Goal: Use online tool/utility: Utilize a website feature to perform a specific function

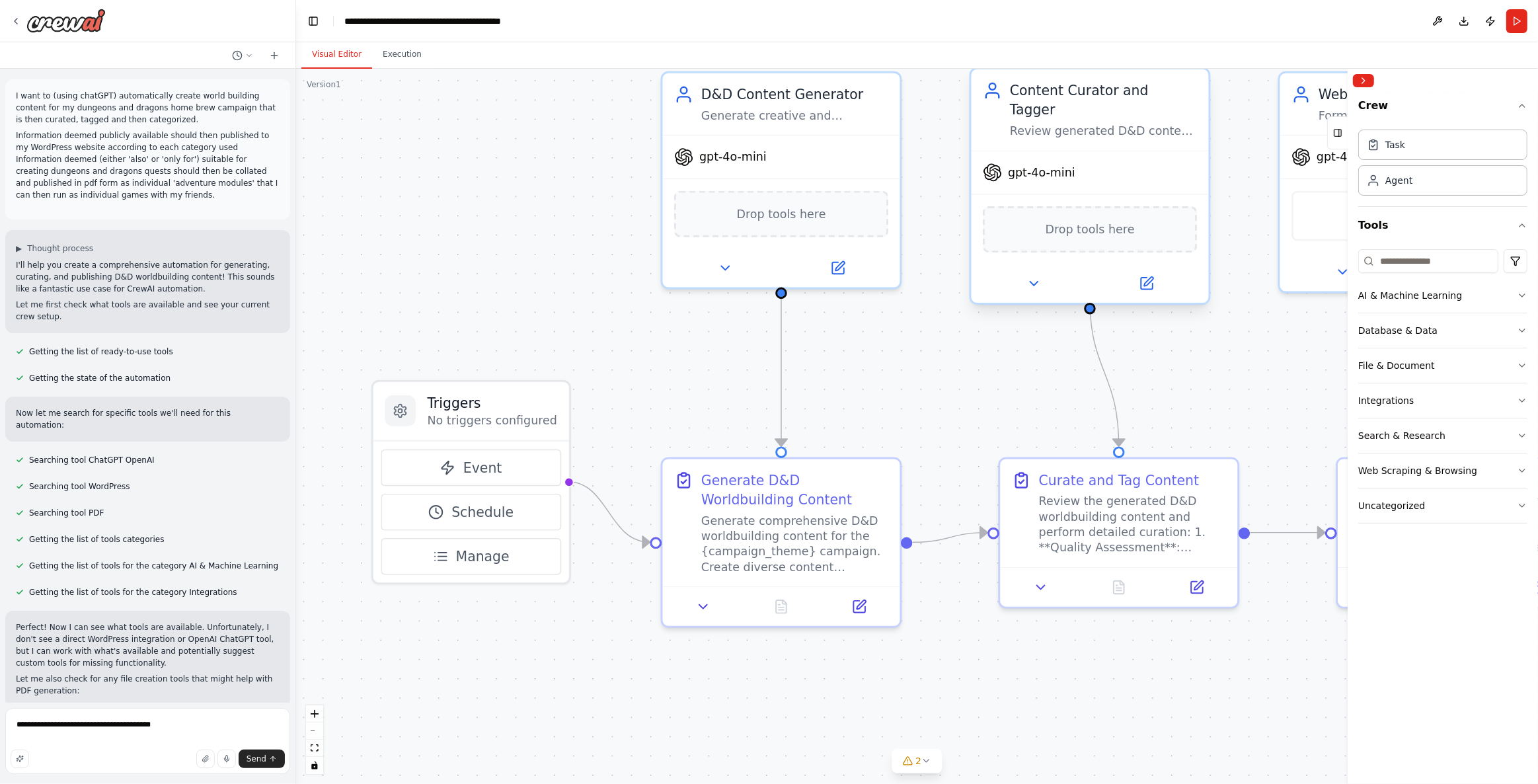
scroll to position [1712, 0]
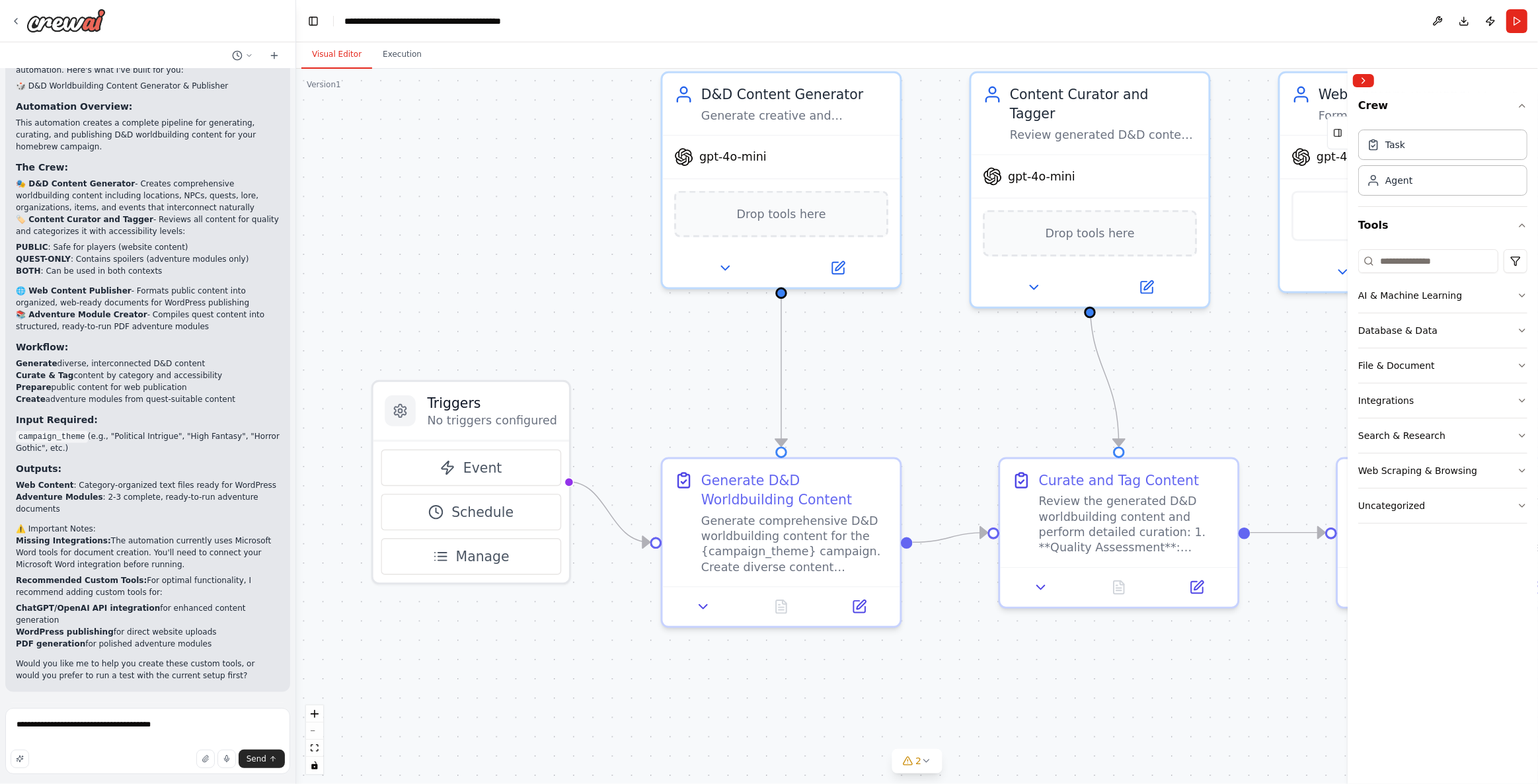
click at [553, 180] on div ".deletable-edge-delete-btn { width: 20px; height: 20px; border: 0px solid #ffff…" at bounding box center [917, 425] width 1242 height 715
click at [173, 773] on span "Run Automation" at bounding box center [154, 778] width 64 height 10
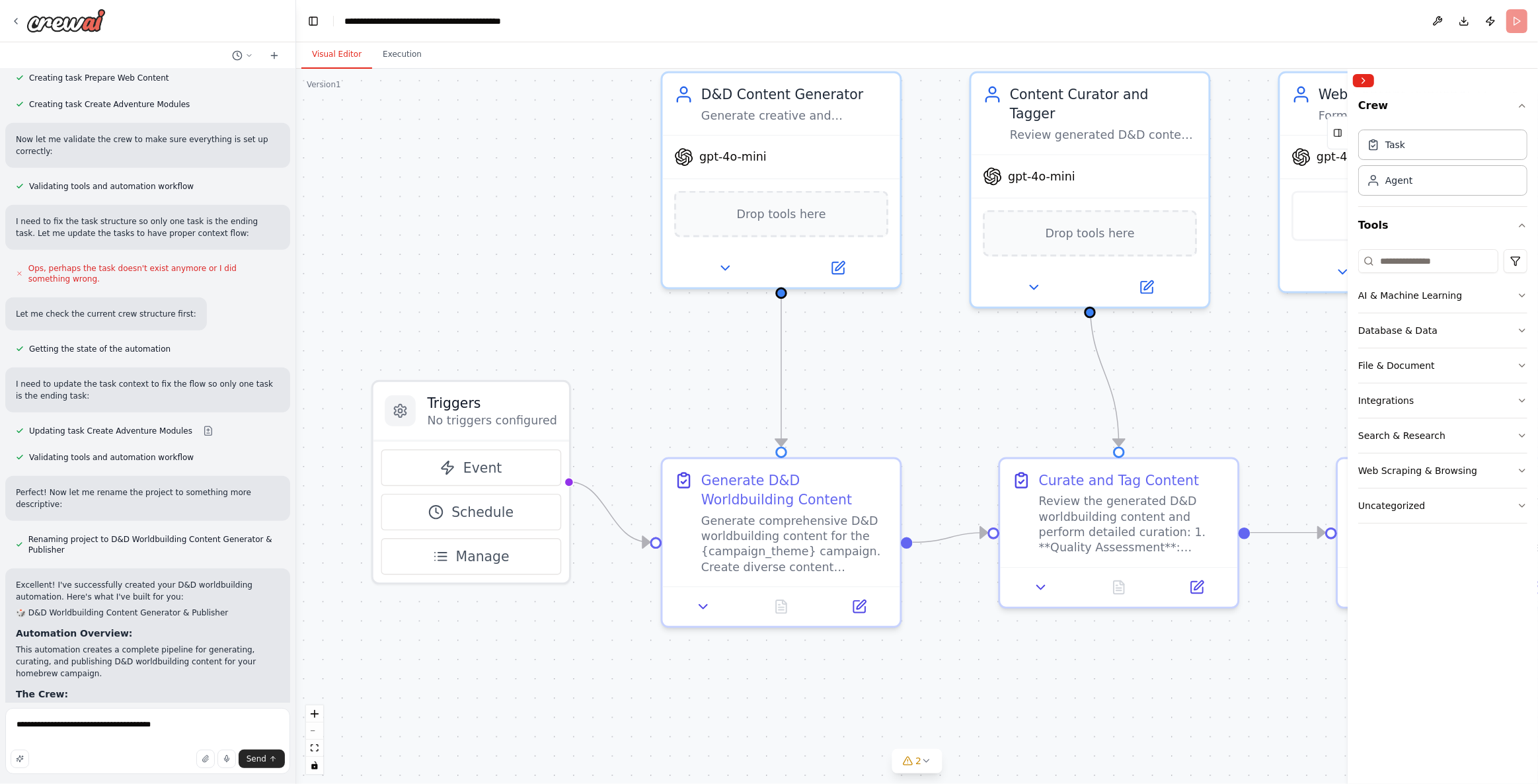
scroll to position [1184, 0]
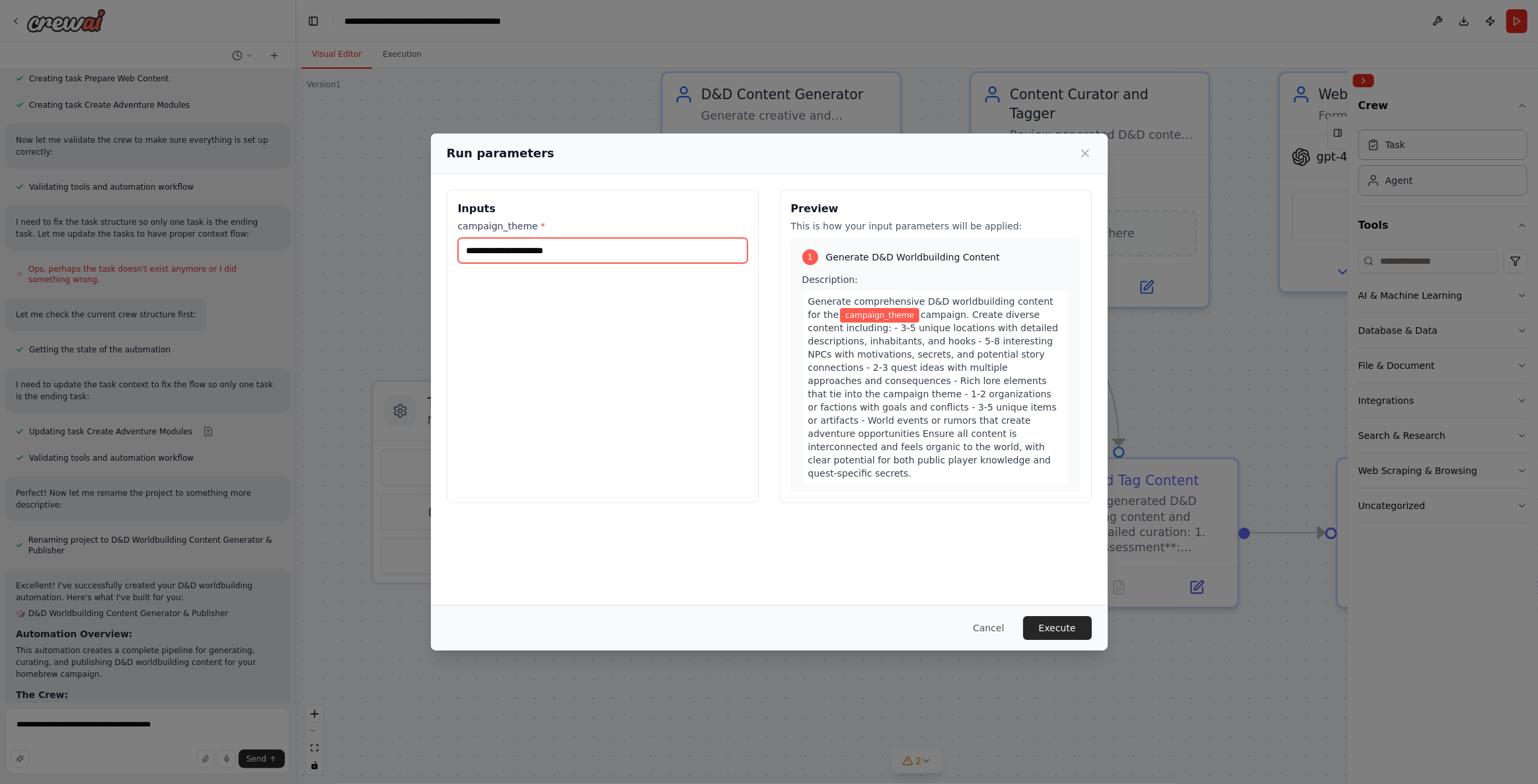
click at [597, 255] on input "campaign_theme *" at bounding box center [602, 250] width 289 height 25
drag, startPoint x: 652, startPoint y: 363, endPoint x: 833, endPoint y: 465, distance: 207.8
drag, startPoint x: 833, startPoint y: 465, endPoint x: 627, endPoint y: 413, distance: 212.5
click at [627, 413] on div "Inputs campaign_theme * ******" at bounding box center [602, 346] width 312 height 313
click at [585, 253] on input "******" at bounding box center [602, 250] width 289 height 25
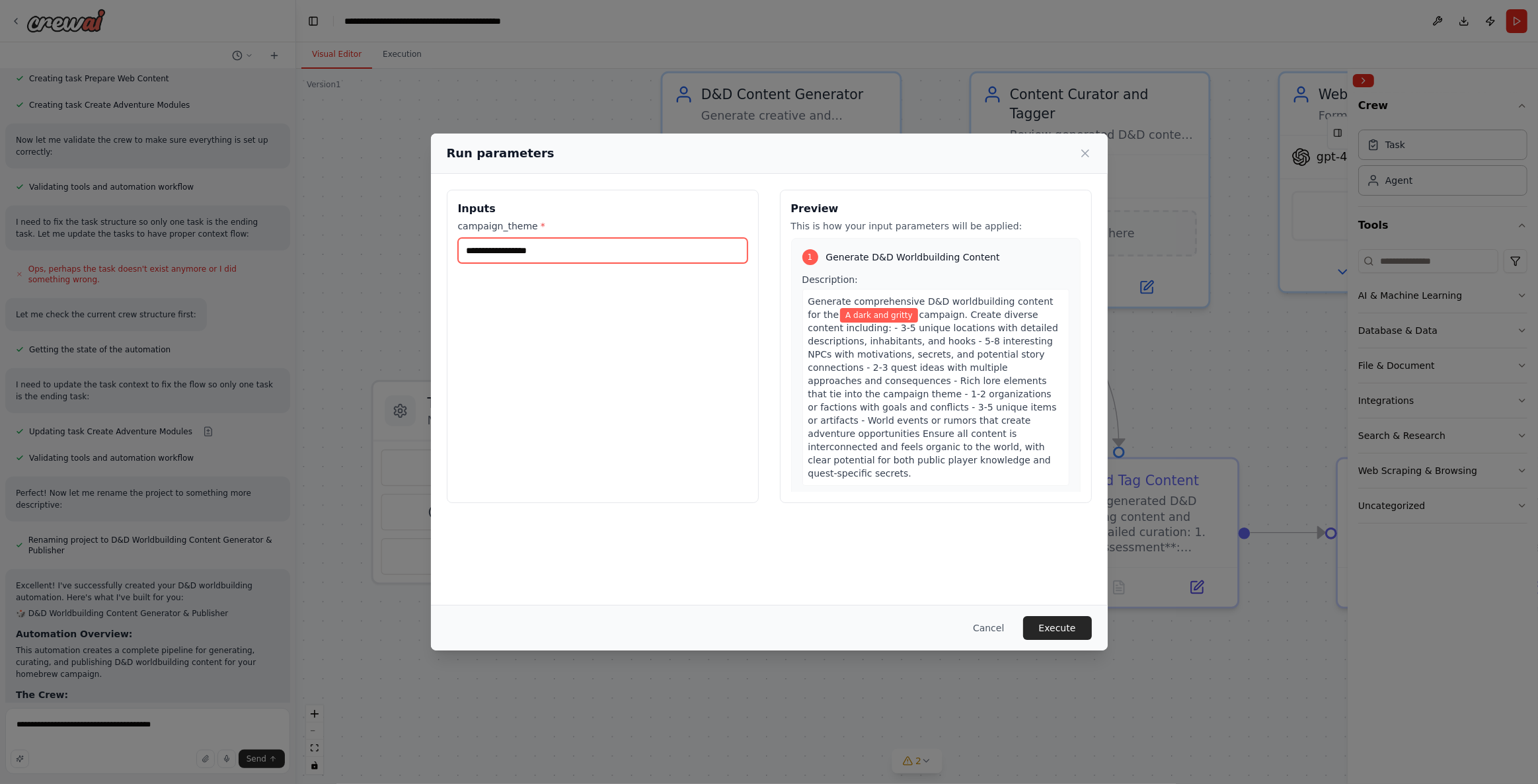
click at [599, 255] on input "**********" at bounding box center [602, 250] width 289 height 25
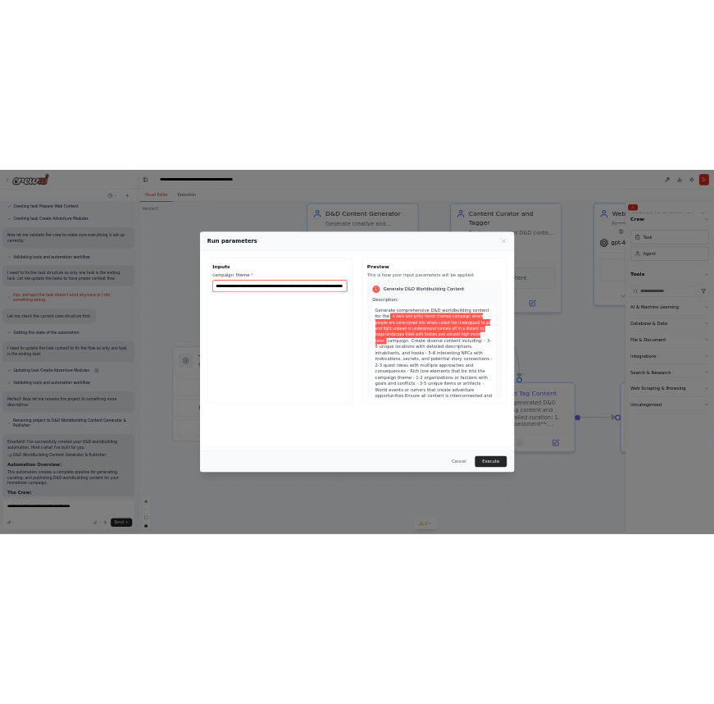
scroll to position [0, 856]
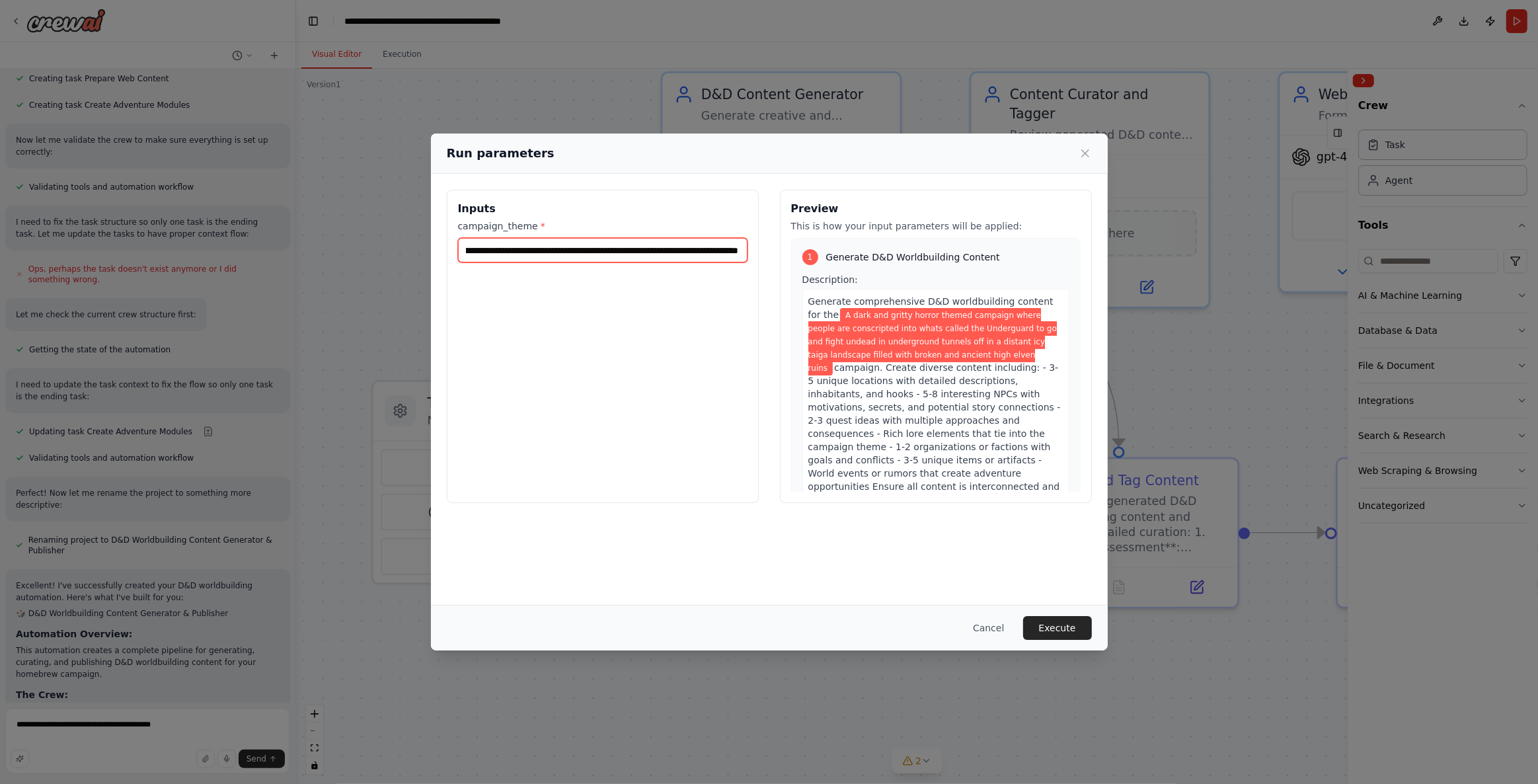
type input "**********"
click at [1064, 630] on button "Execute" at bounding box center [1057, 628] width 69 height 24
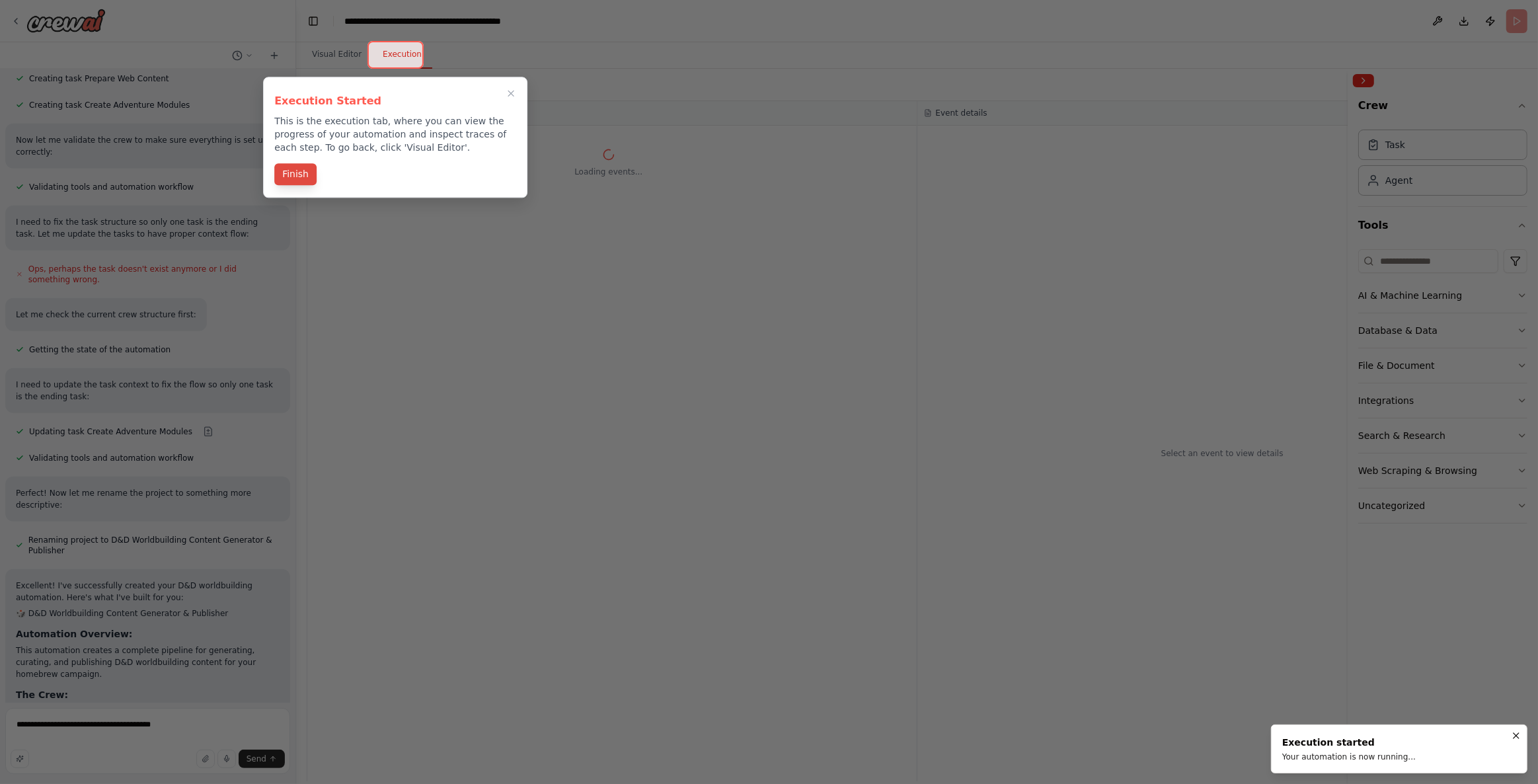
click at [301, 173] on button "Finish" at bounding box center [295, 174] width 42 height 22
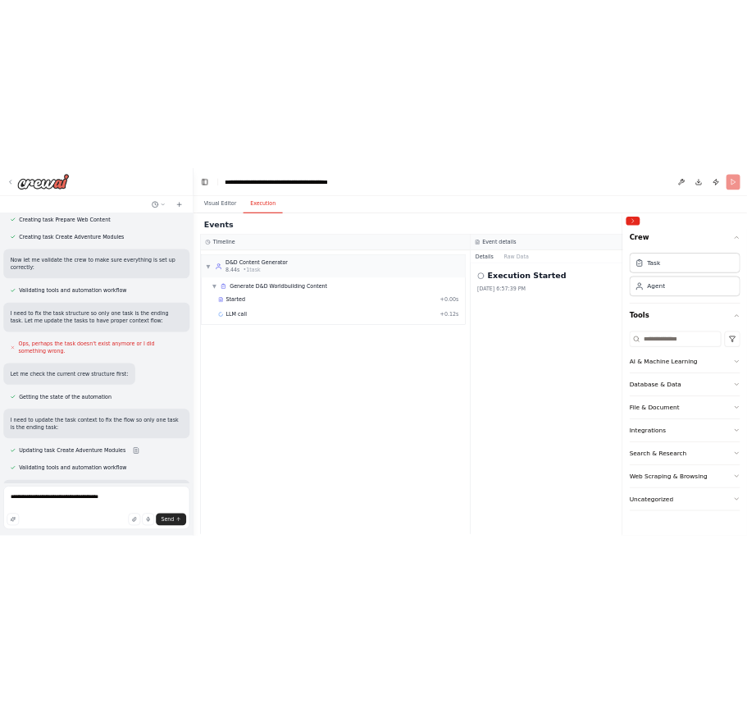
scroll to position [1656, 0]
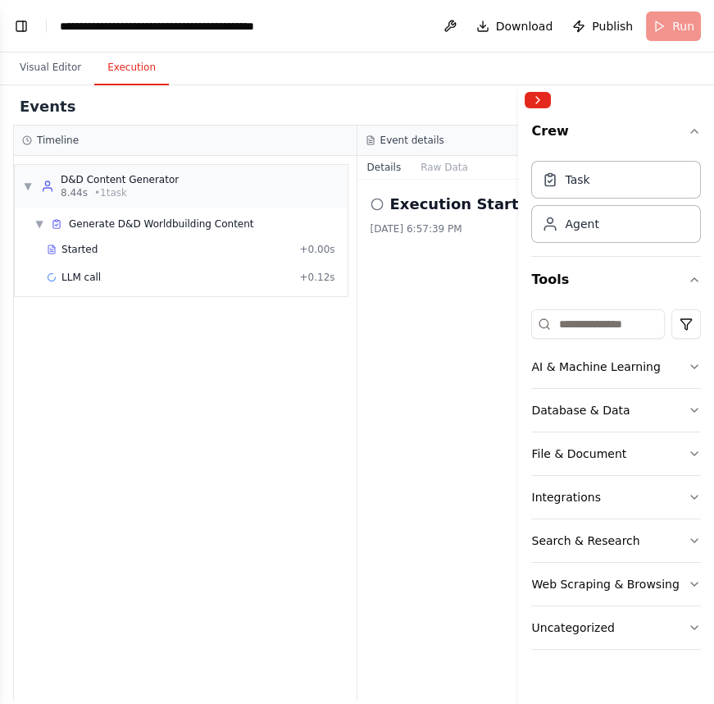
drag, startPoint x: 448, startPoint y: 420, endPoint x: 736, endPoint y: 393, distance: 289.1
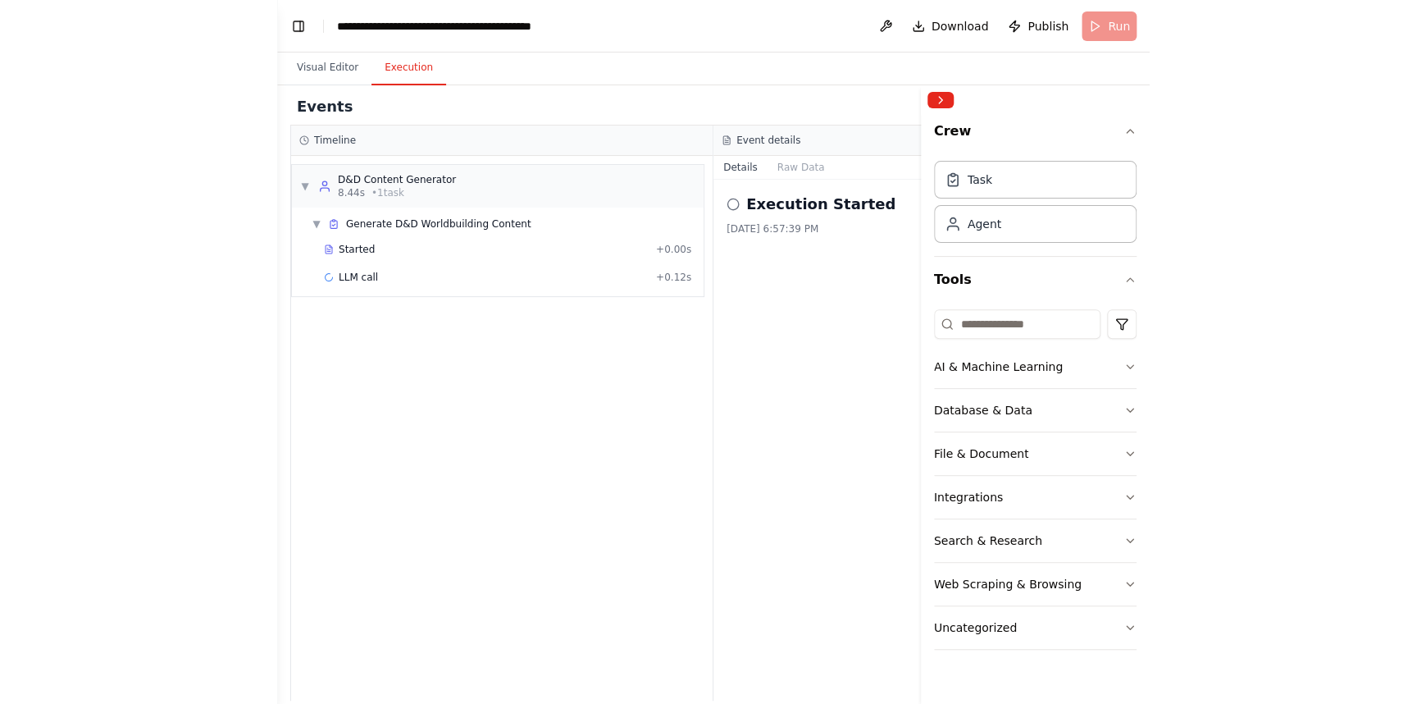
scroll to position [1470, 0]
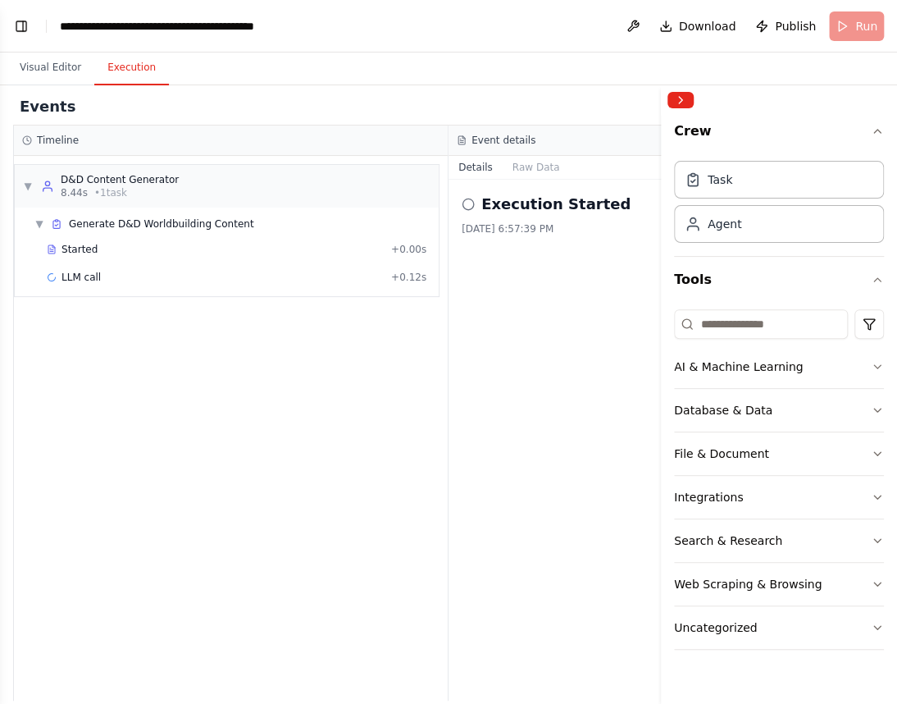
click at [553, 484] on div "Execution Started [DATE] 6:57:39 PM" at bounding box center [666, 440] width 435 height 521
click at [562, 481] on div "Execution Started [DATE] 6:57:39 PM" at bounding box center [666, 440] width 435 height 521
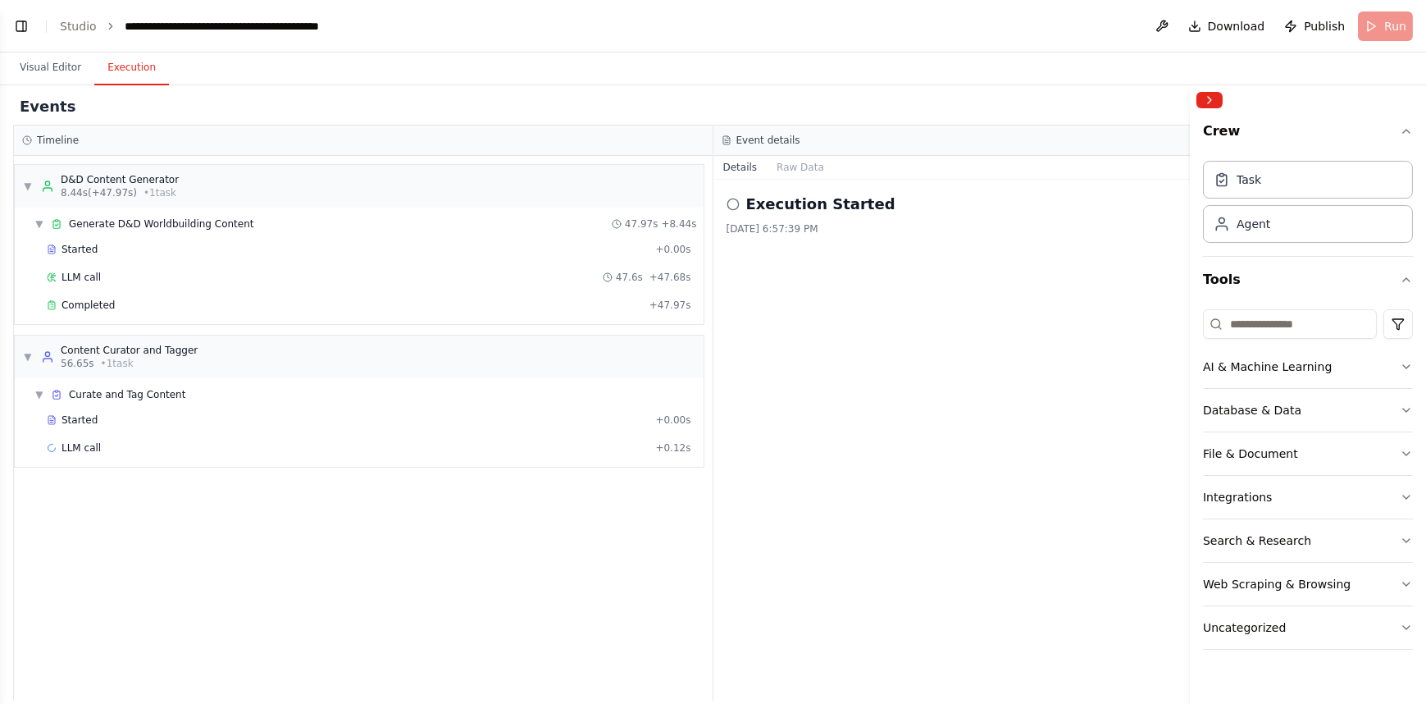
click at [385, 610] on div "▼ D&D Content Generator 8.44s (+47.97s) • 1 task ▼ Generate D&D Worldbuilding C…" at bounding box center [363, 428] width 699 height 545
click at [98, 306] on span "Completed" at bounding box center [88, 304] width 53 height 13
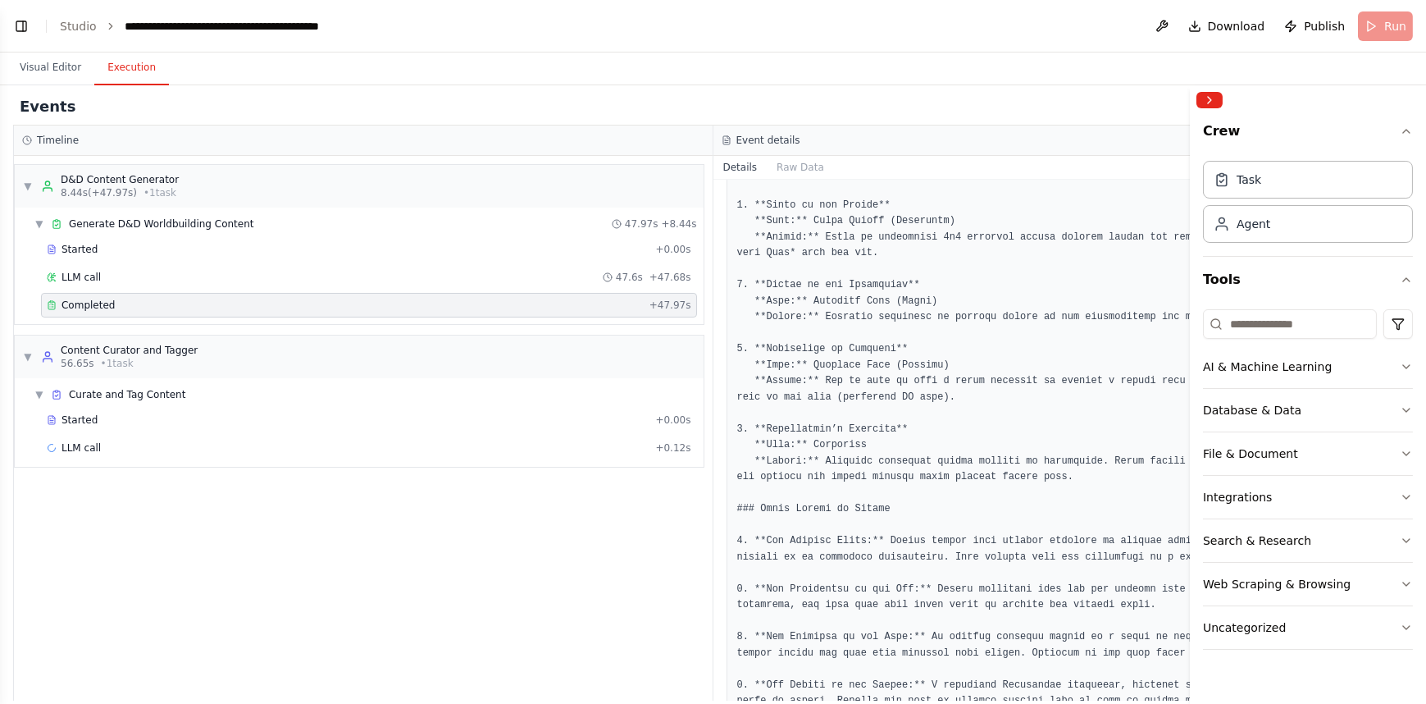
scroll to position [2861, 0]
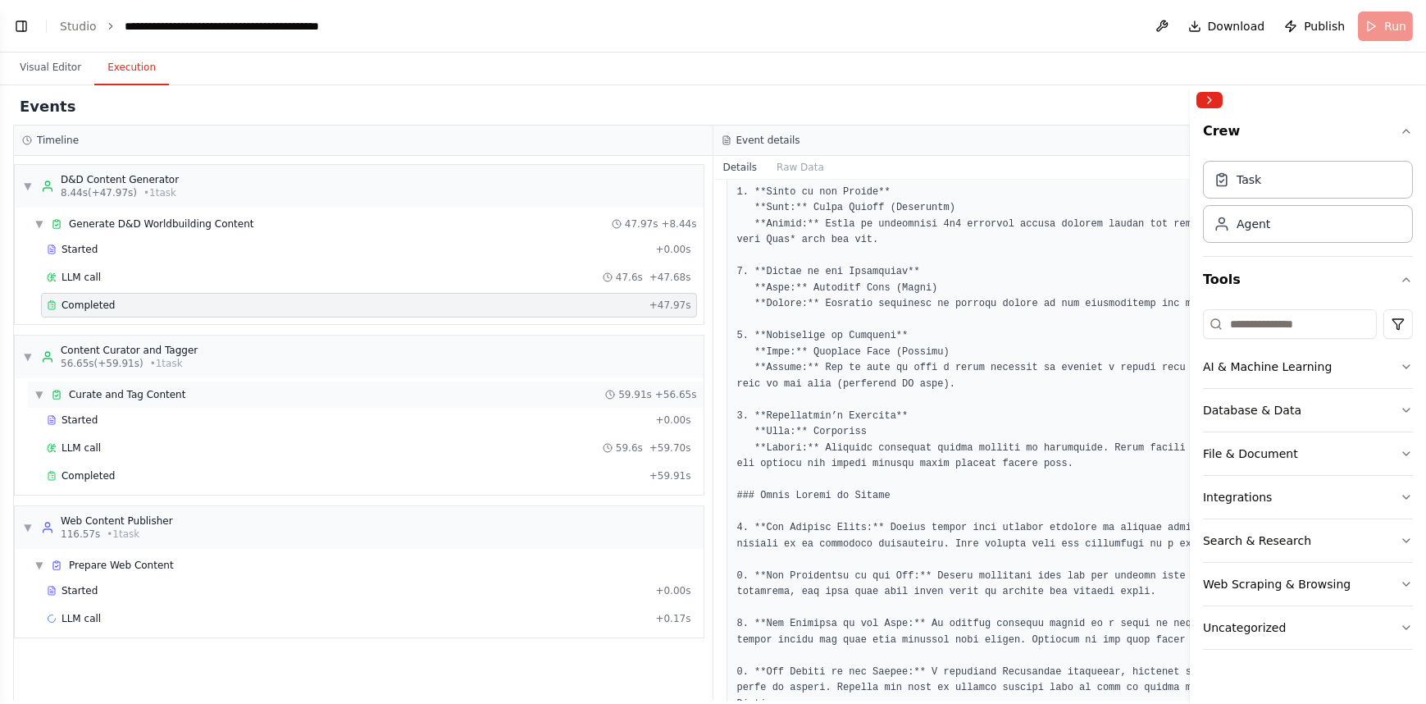
click at [279, 394] on div "▼ Curate and Tag Content 59.91s + 56.65s" at bounding box center [366, 394] width 676 height 26
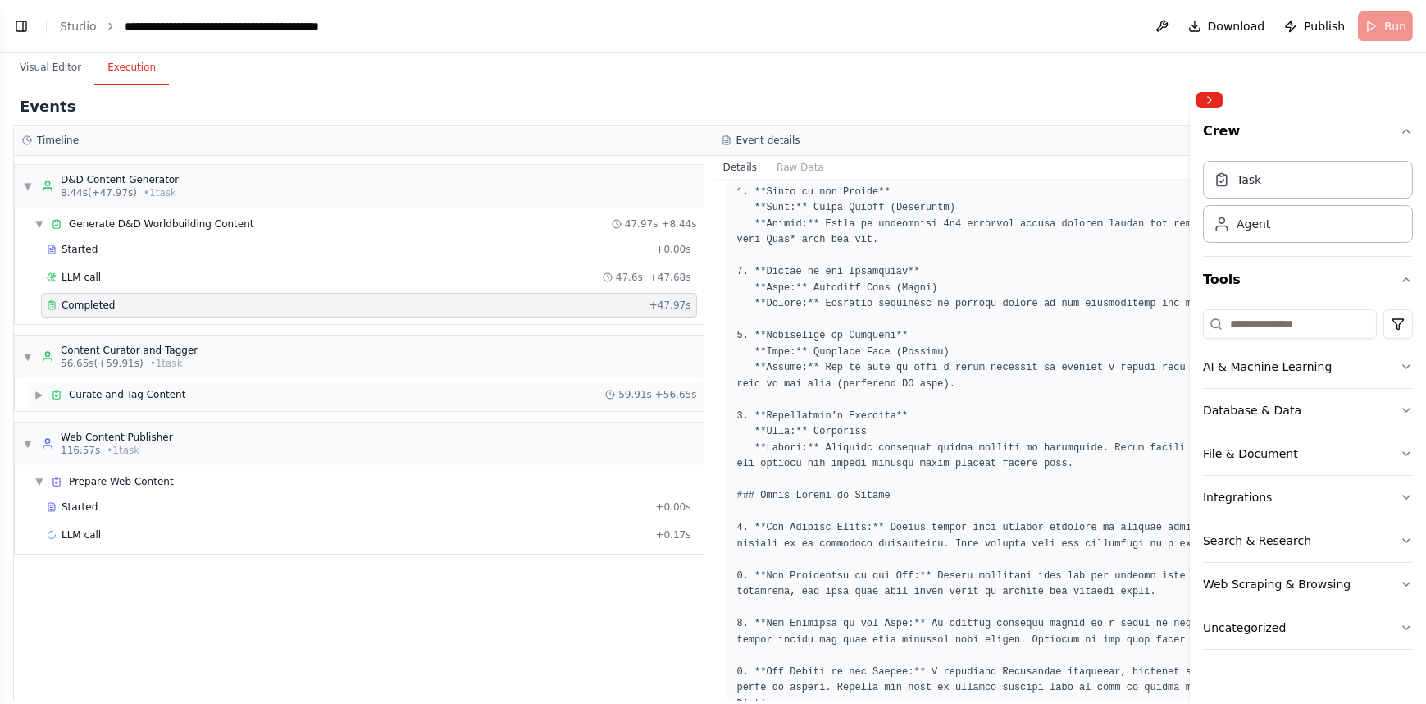
click at [279, 394] on div "▶ Curate and Tag Content 59.91s + 56.65s" at bounding box center [366, 394] width 676 height 26
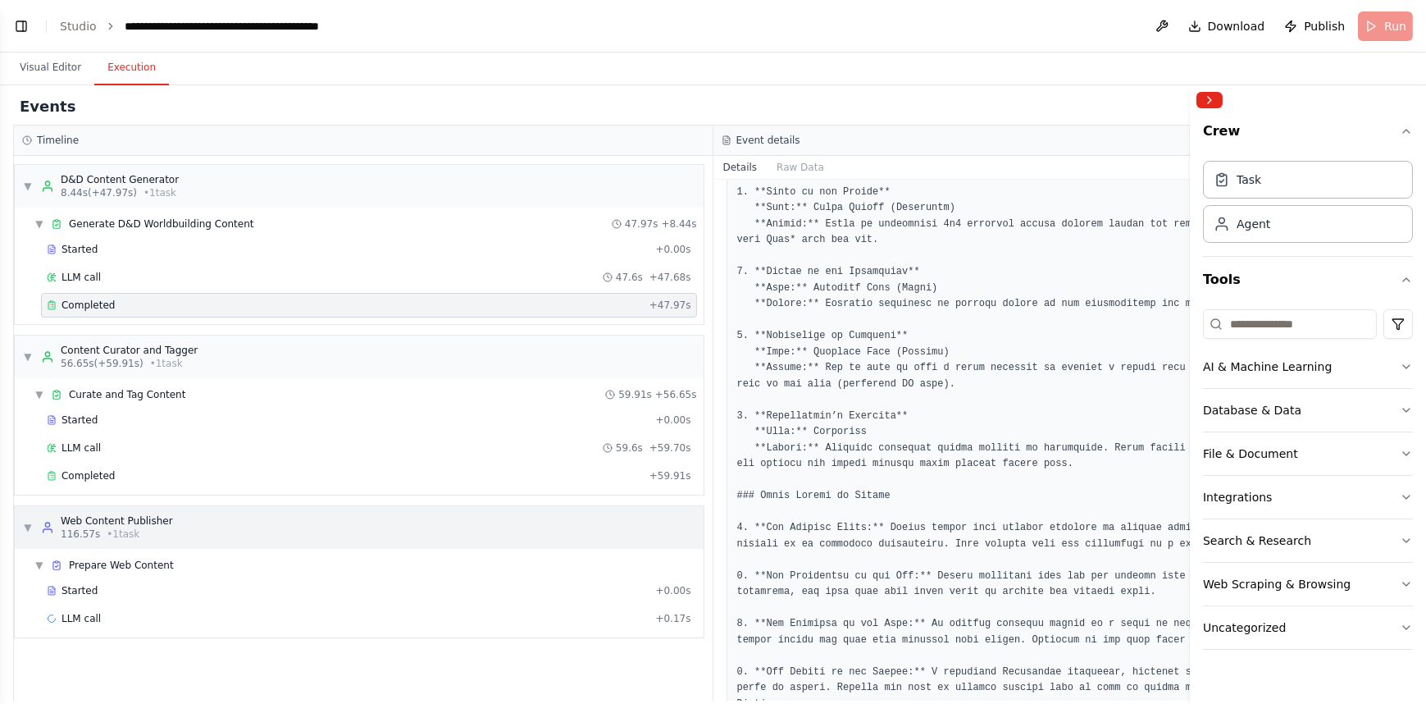
click at [254, 522] on div "▼ Web Content Publisher 116.57s • 1 task" at bounding box center [359, 527] width 689 height 43
click at [254, 522] on div "▶ Web Content Publisher 116.57s • 1 task" at bounding box center [359, 527] width 689 height 43
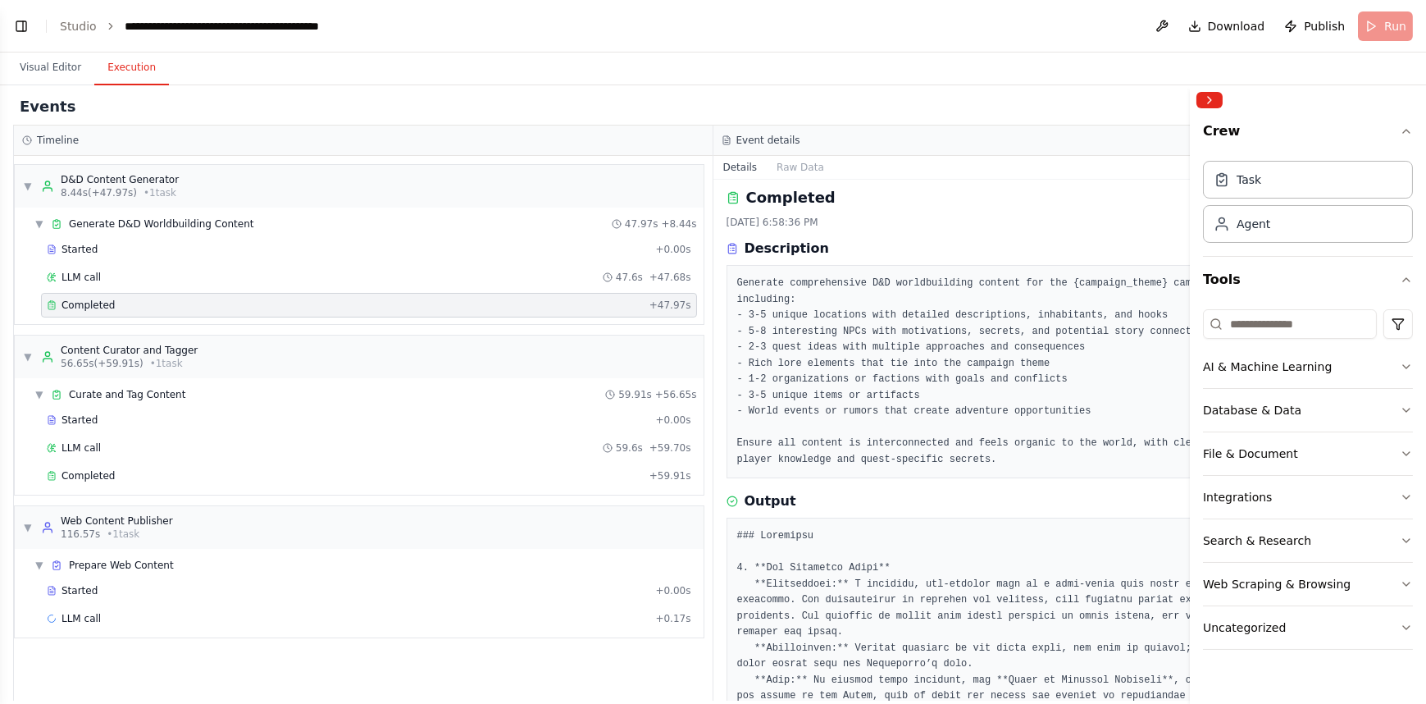
scroll to position [0, 0]
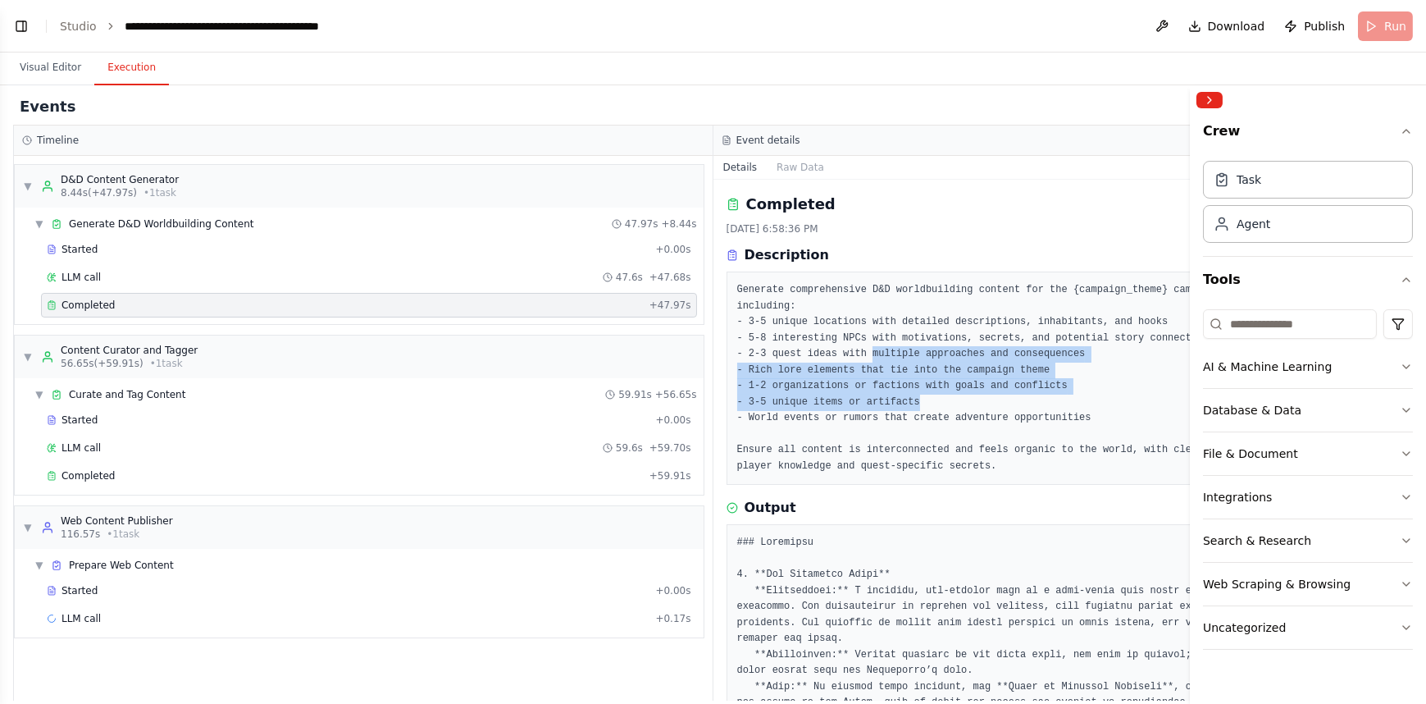
drag, startPoint x: 1074, startPoint y: 392, endPoint x: 859, endPoint y: 337, distance: 221.8
click at [859, 337] on pre "Generate comprehensive D&D worldbuilding content for the {campaign_theme} campa…" at bounding box center [1063, 378] width 653 height 192
click at [1037, 385] on pre "Generate comprehensive D&D worldbuilding content for the {campaign_theme} campa…" at bounding box center [1063, 378] width 653 height 192
drag, startPoint x: 1098, startPoint y: 414, endPoint x: 891, endPoint y: 335, distance: 221.9
click at [891, 336] on pre "Generate comprehensive D&D worldbuilding content for the {campaign_theme} campa…" at bounding box center [1063, 378] width 653 height 192
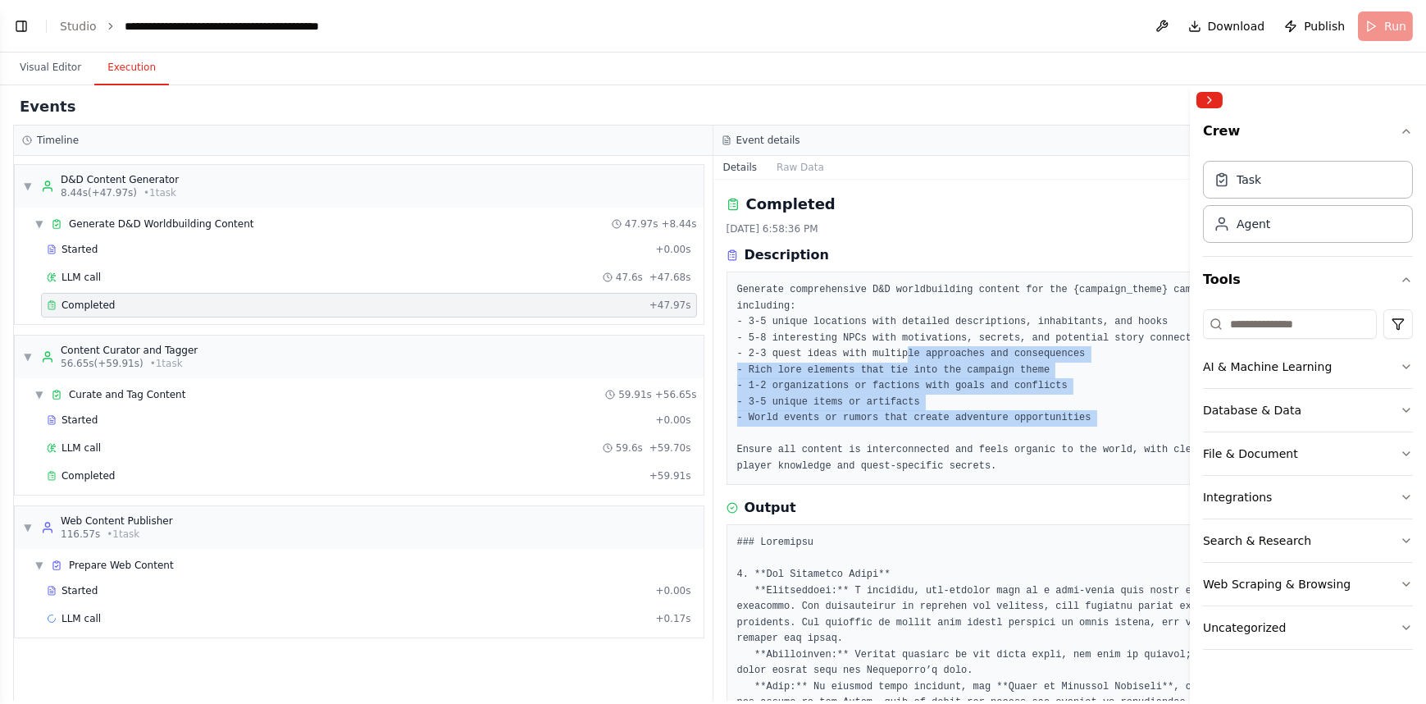
click at [976, 368] on pre "Generate comprehensive D&D worldbuilding content for the {campaign_theme} campa…" at bounding box center [1063, 378] width 653 height 192
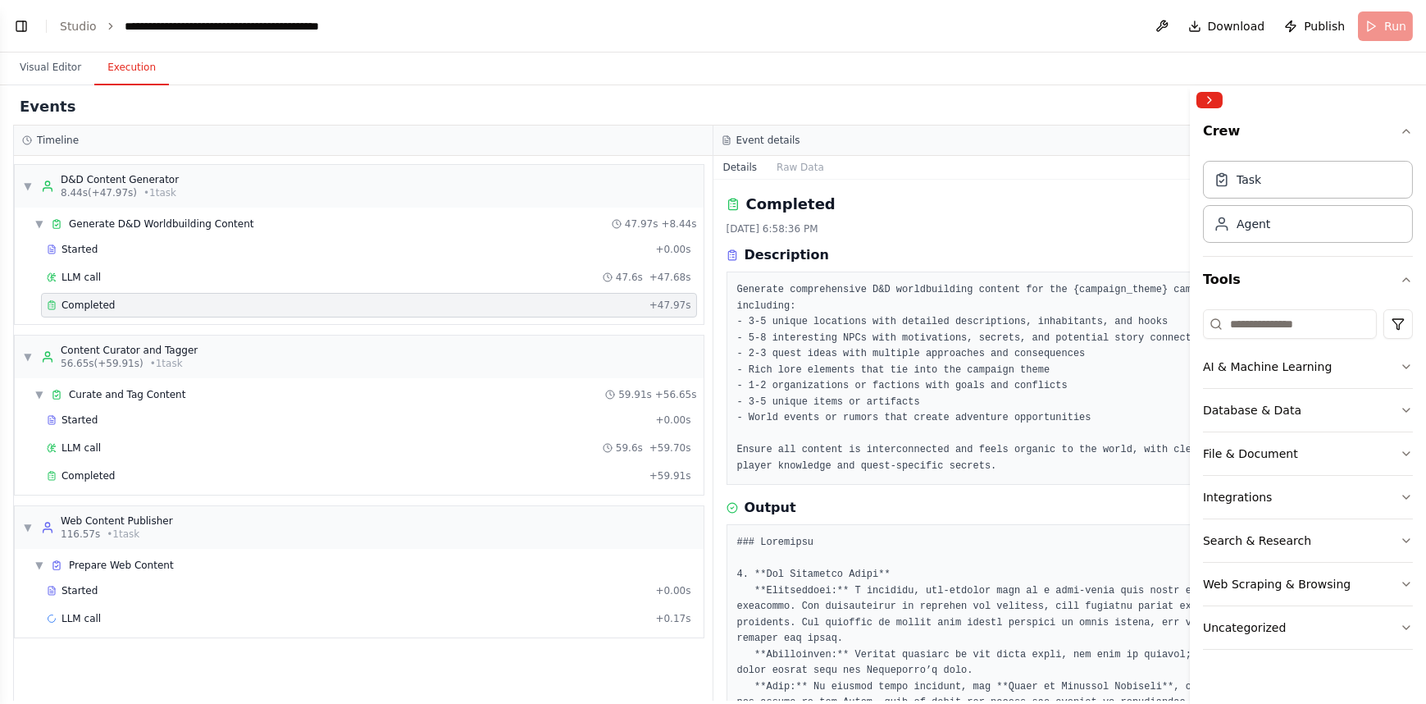
click at [1037, 459] on div "Generate comprehensive D&D worldbuilding content for the {campaign_theme} campa…" at bounding box center [1064, 377] width 674 height 213
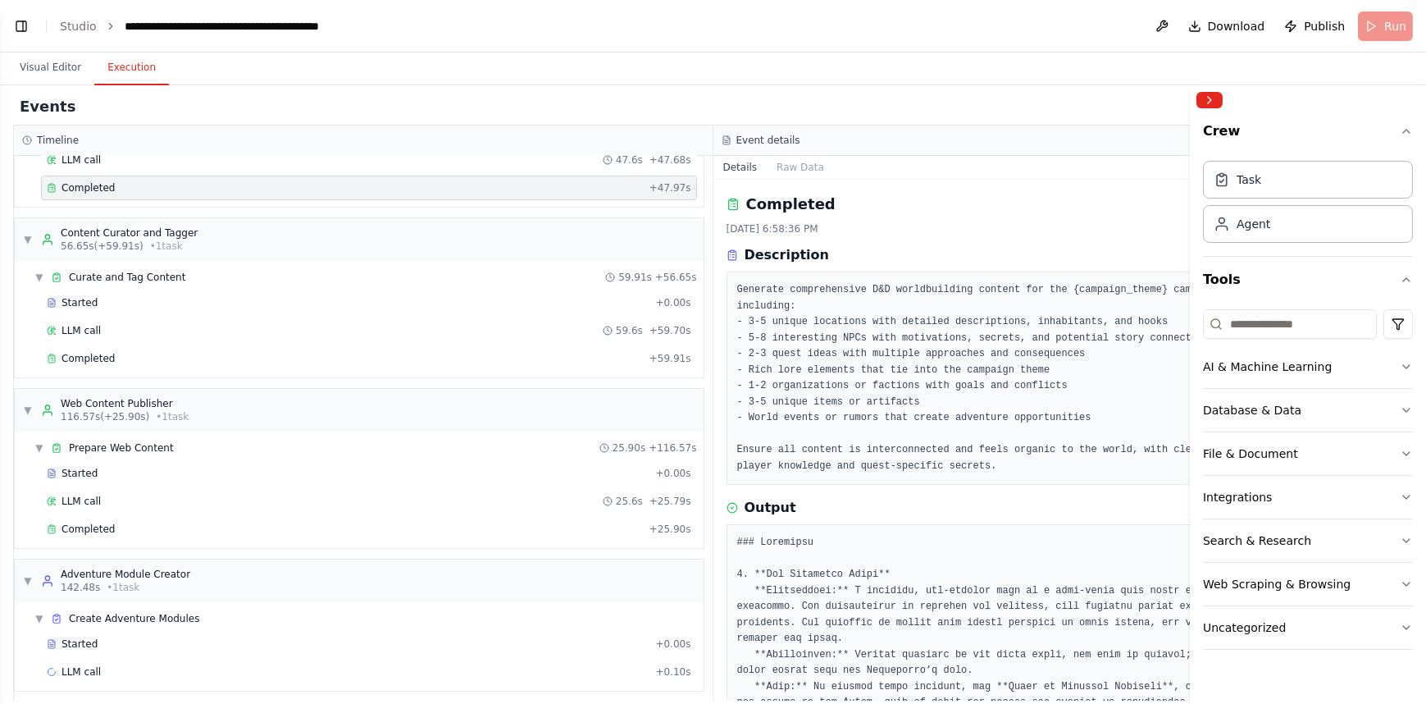
scroll to position [123, 0]
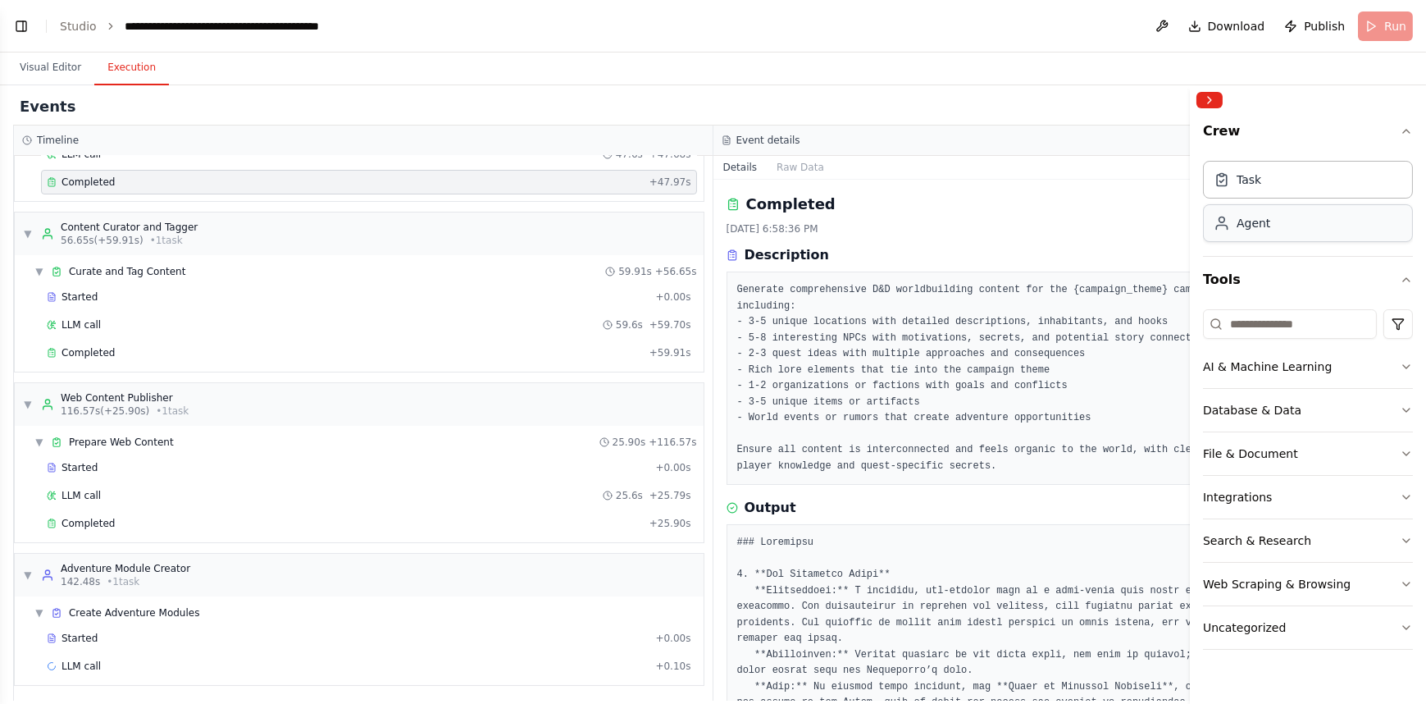
click at [1347, 230] on div "Agent" at bounding box center [1308, 223] width 210 height 38
click at [1404, 364] on icon "button" at bounding box center [1406, 366] width 13 height 13
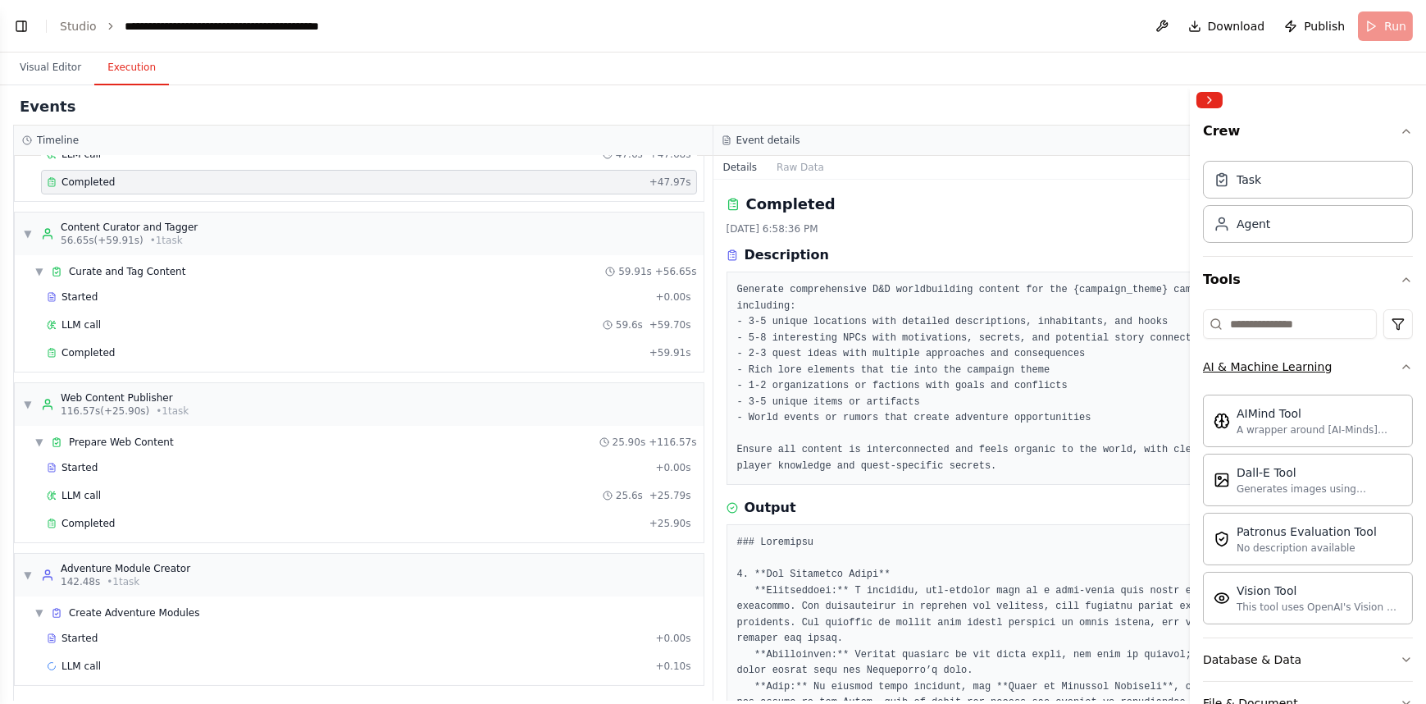
click at [1404, 364] on div "Crew Task Agent Tools AI & Machine Learning AIMind Tool A wrapper around [AI-Mi…" at bounding box center [1308, 409] width 236 height 589
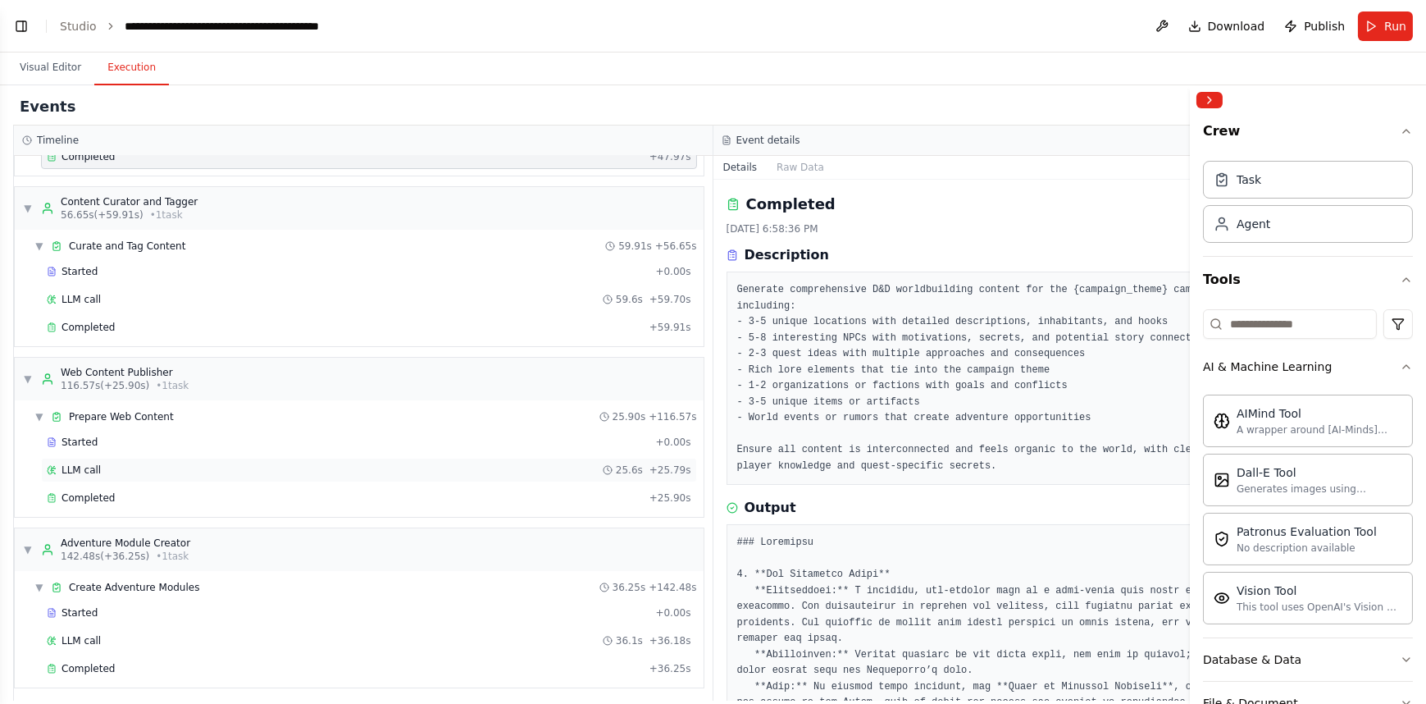
scroll to position [150, 0]
